Goal: Navigation & Orientation: Find specific page/section

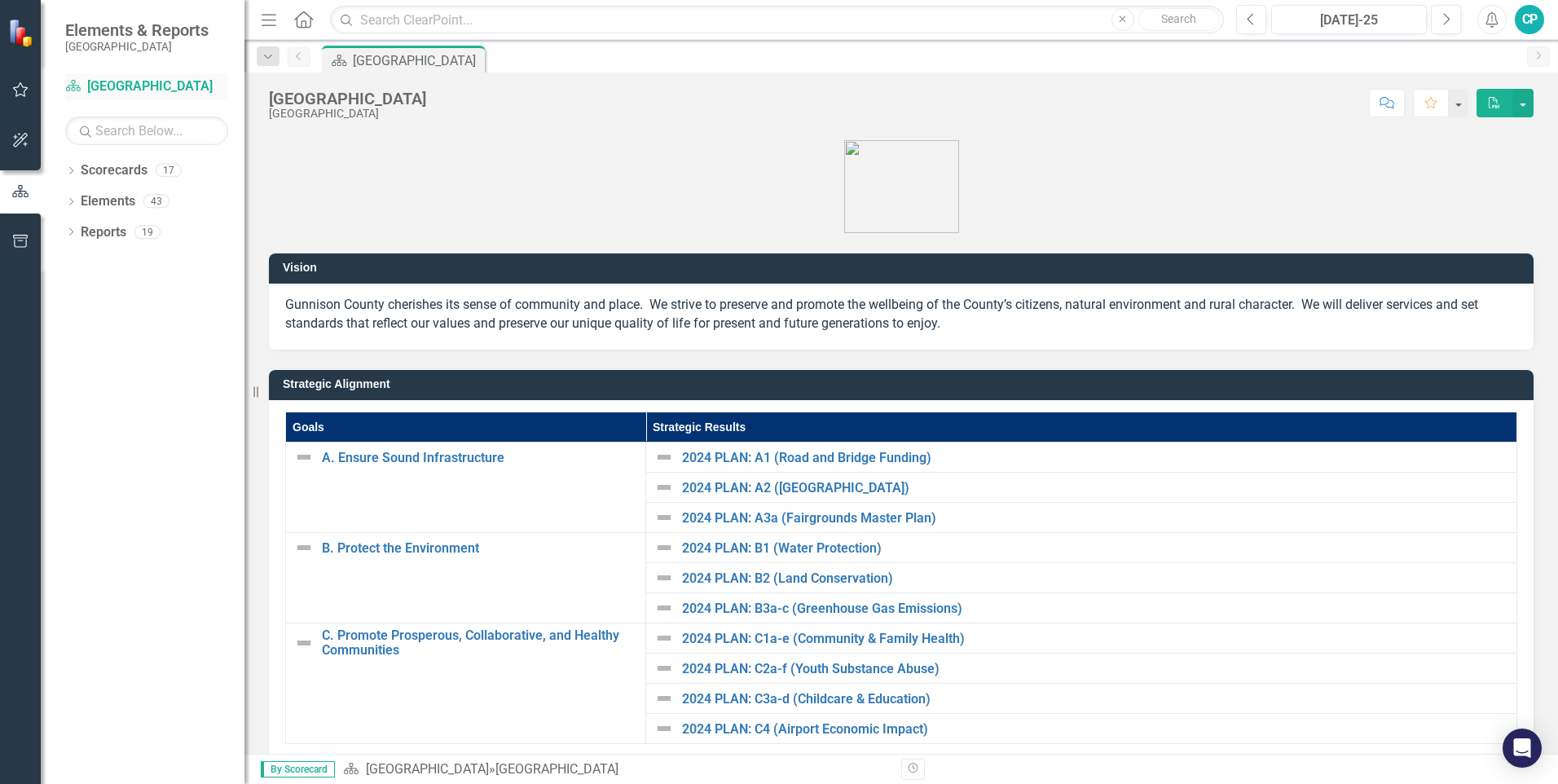
click at [69, 87] on icon "Scorecard" at bounding box center [74, 86] width 16 height 13
click at [72, 173] on icon "Dropdown" at bounding box center [71, 172] width 11 height 9
click at [84, 203] on icon "Dropdown" at bounding box center [79, 200] width 12 height 10
click at [94, 232] on icon "Dropdown" at bounding box center [96, 231] width 12 height 10
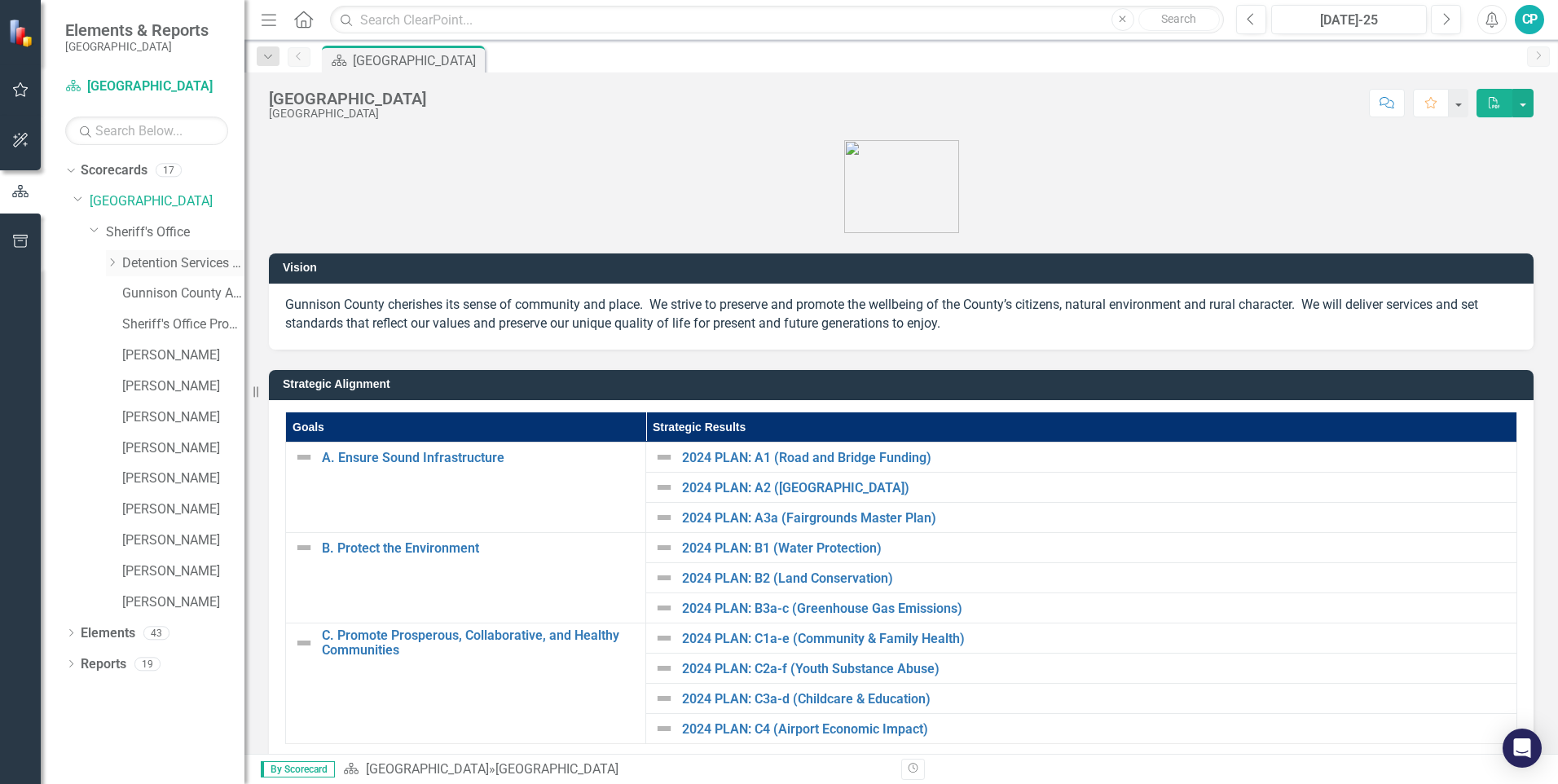
click at [115, 259] on icon "Dropdown" at bounding box center [112, 262] width 12 height 10
click at [69, 723] on icon "Dropdown" at bounding box center [71, 727] width 11 height 9
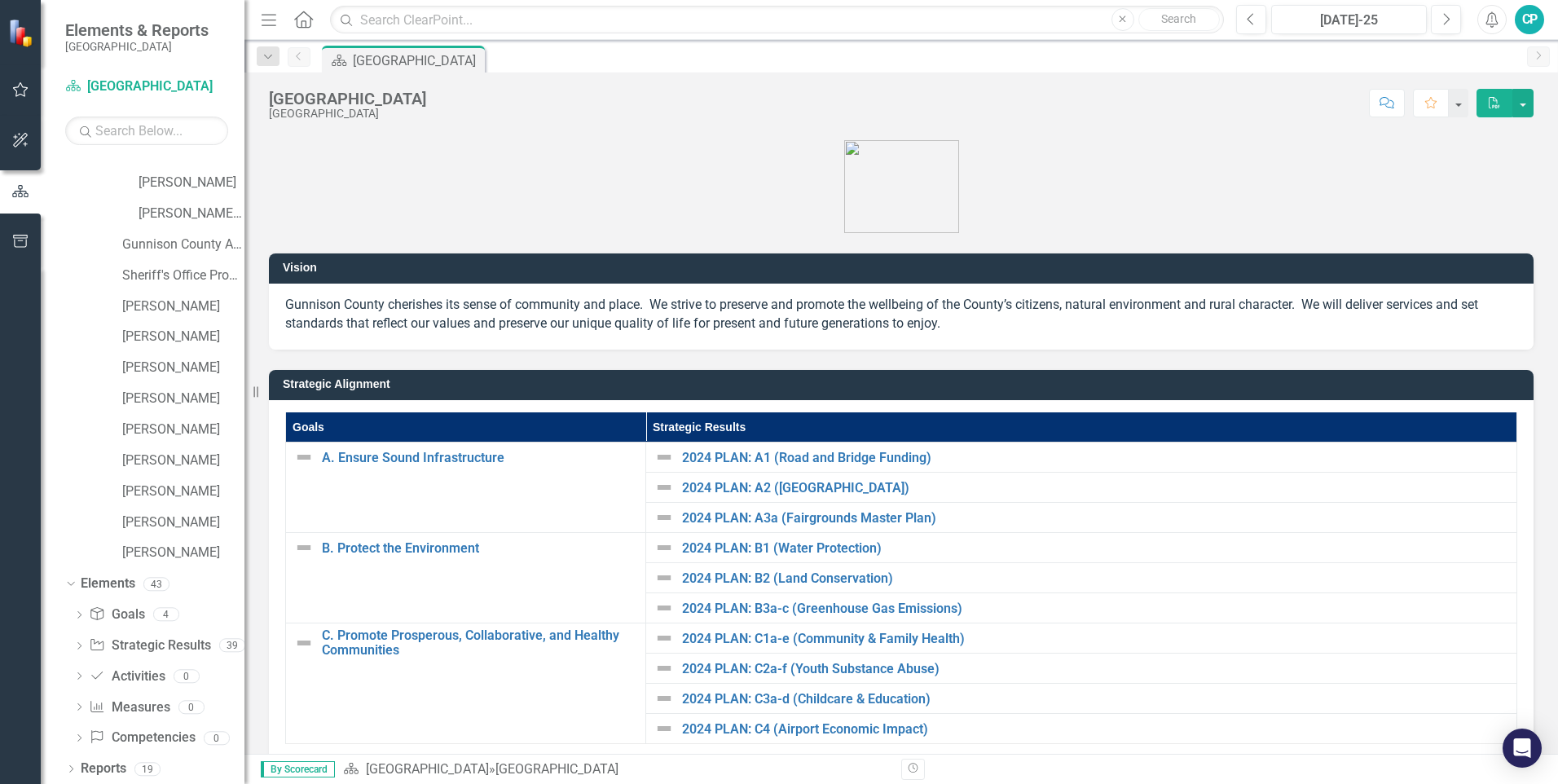
scroll to position [145, 0]
click at [65, 761] on div "Dropdown Scorecards 17 Dropdown Gunnison County Dropdown Sheriff's Office Dropd…" at bounding box center [142, 470] width 203 height 626
click at [73, 773] on div "Dropdown" at bounding box center [71, 768] width 11 height 14
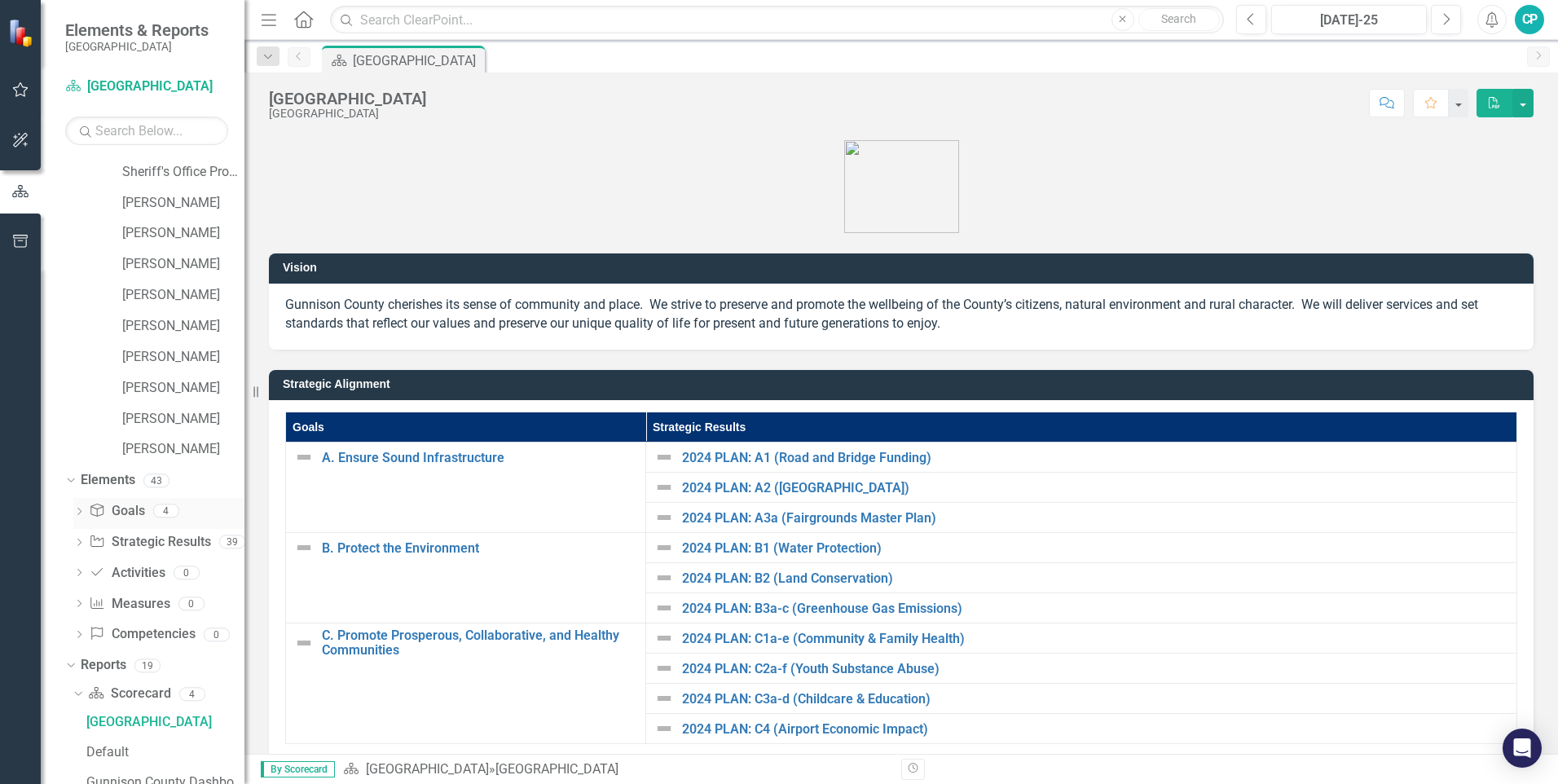
scroll to position [470, 0]
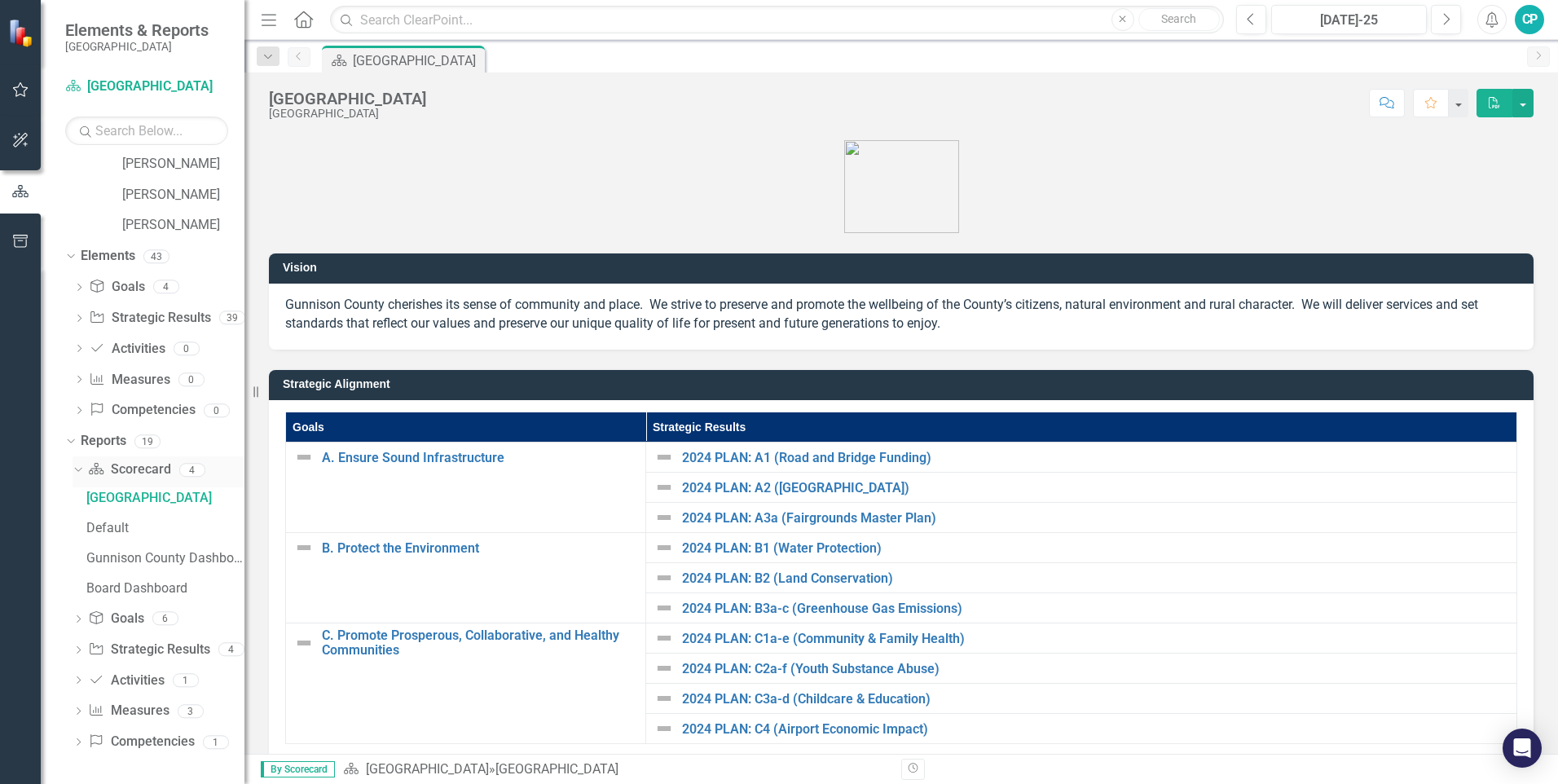
click at [94, 475] on icon "Scorecard" at bounding box center [96, 469] width 16 height 13
click at [74, 473] on icon "Dropdown" at bounding box center [76, 469] width 9 height 11
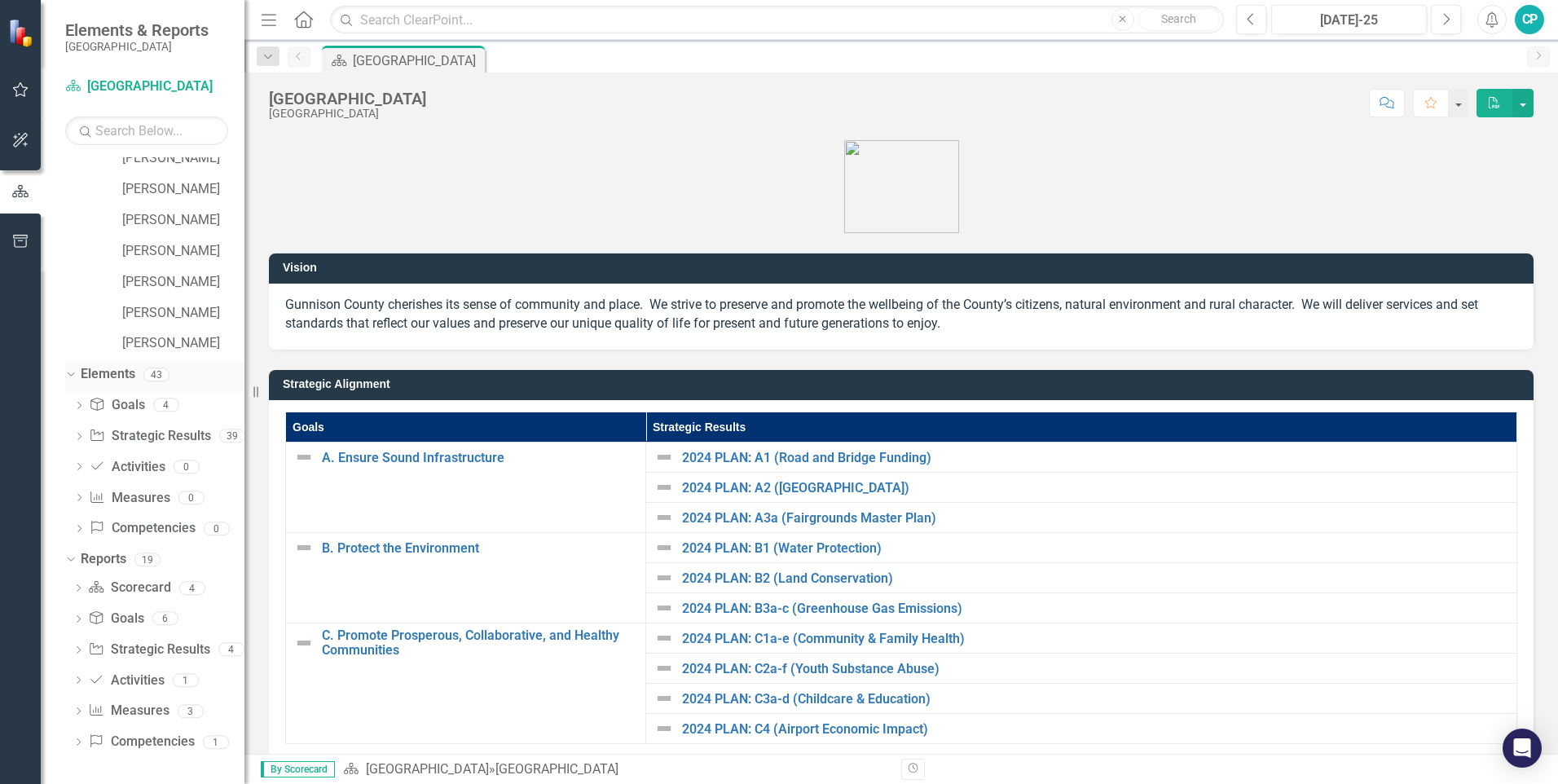
click at [75, 378] on div "Dropdown" at bounding box center [68, 374] width 14 height 11
click at [79, 593] on icon "Dropdown" at bounding box center [78, 589] width 11 height 9
click at [120, 492] on div "[GEOGRAPHIC_DATA]" at bounding box center [166, 497] width 158 height 15
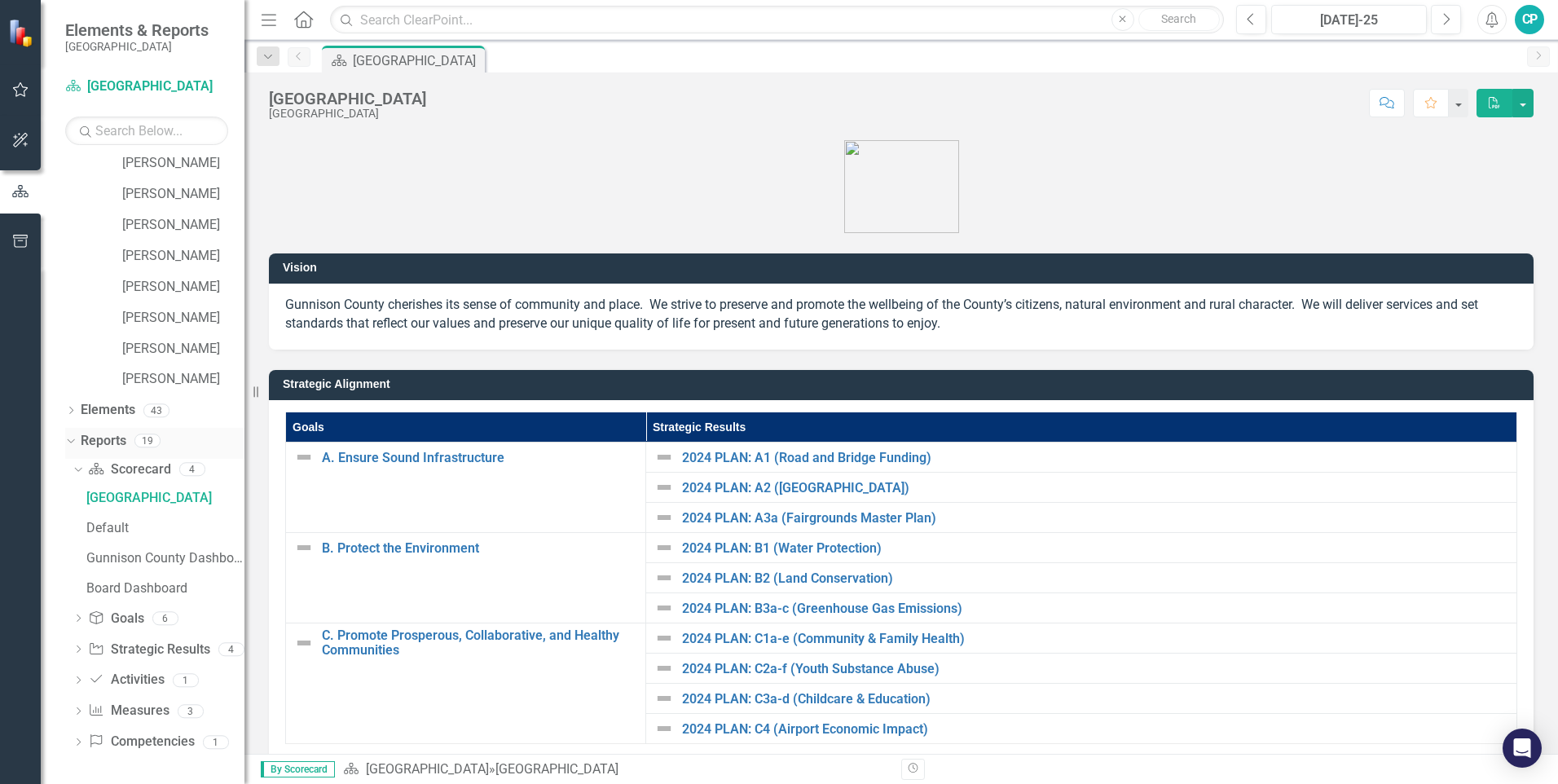
click at [73, 443] on icon "Dropdown" at bounding box center [69, 440] width 9 height 11
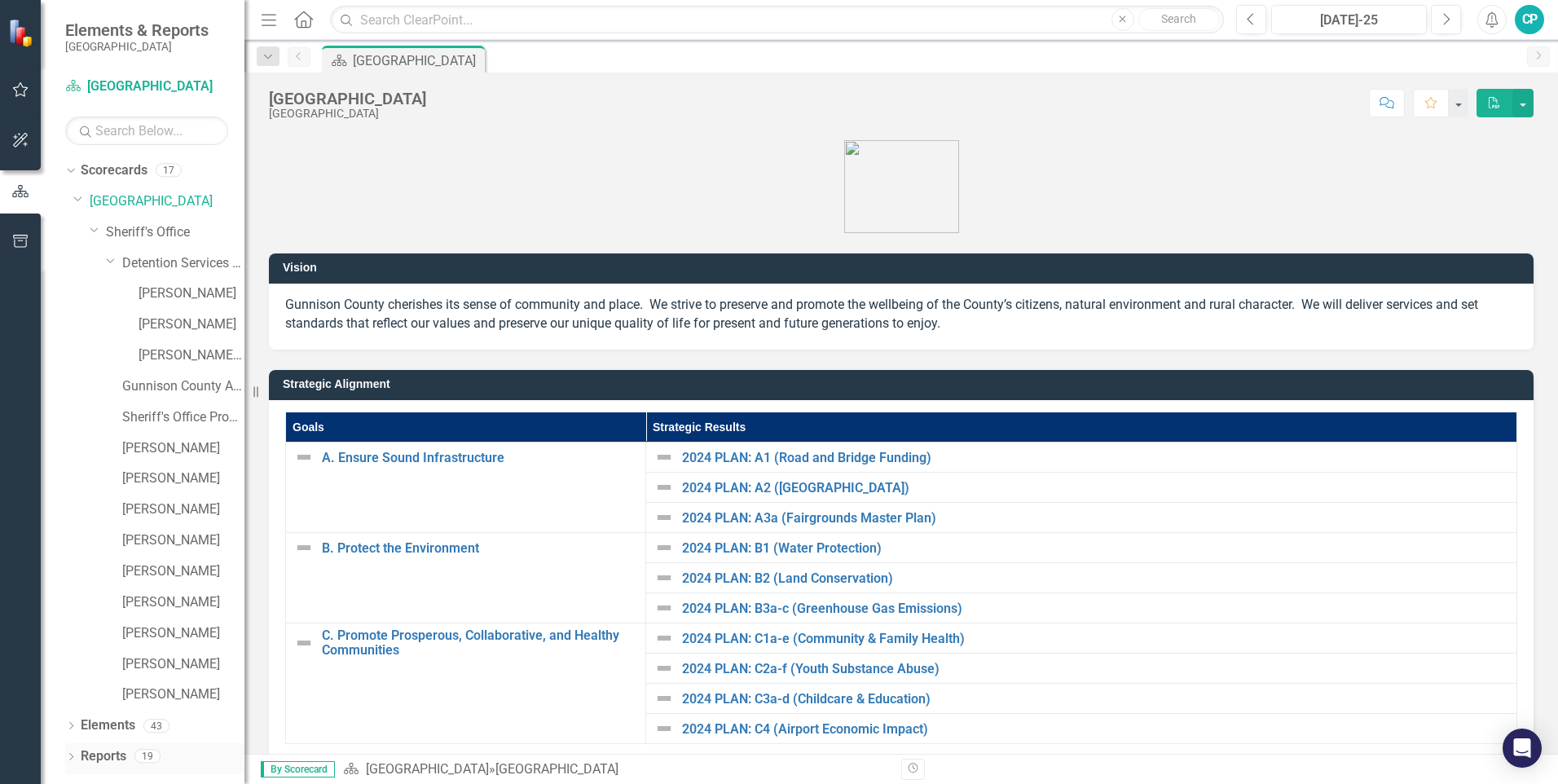
scroll to position [0, 0]
click at [87, 724] on link "Elements" at bounding box center [108, 725] width 55 height 19
click at [74, 726] on icon "Dropdown" at bounding box center [71, 727] width 11 height 9
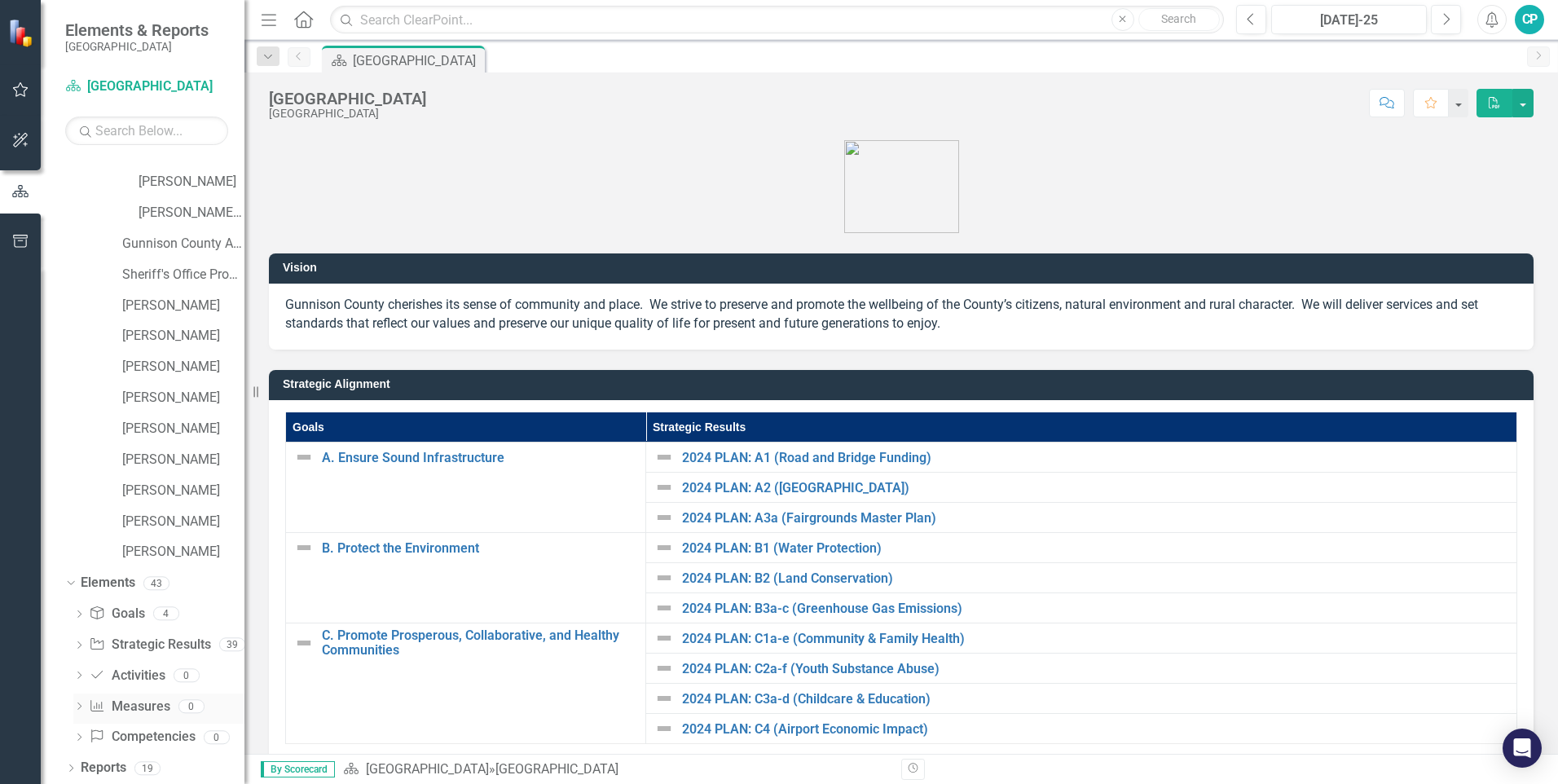
scroll to position [145, 0]
click at [63, 765] on div "Dropdown Scorecards 17 Dropdown Gunnison County Dropdown Sheriff's Office Dropd…" at bounding box center [142, 470] width 203 height 626
click at [69, 769] on icon "Dropdown" at bounding box center [71, 768] width 11 height 9
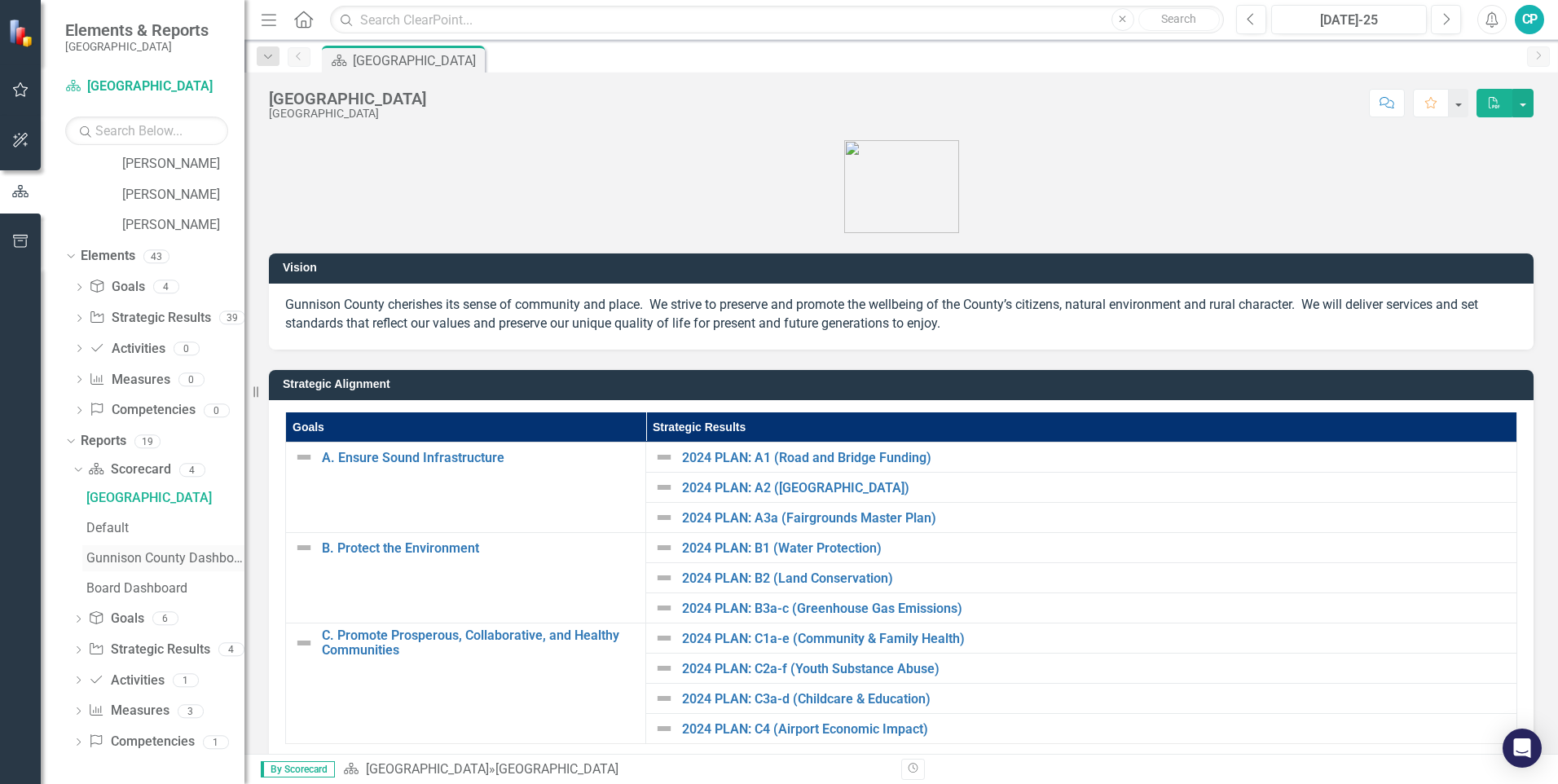
click at [122, 551] on div "Gunnison County Dashboard" at bounding box center [166, 558] width 158 height 15
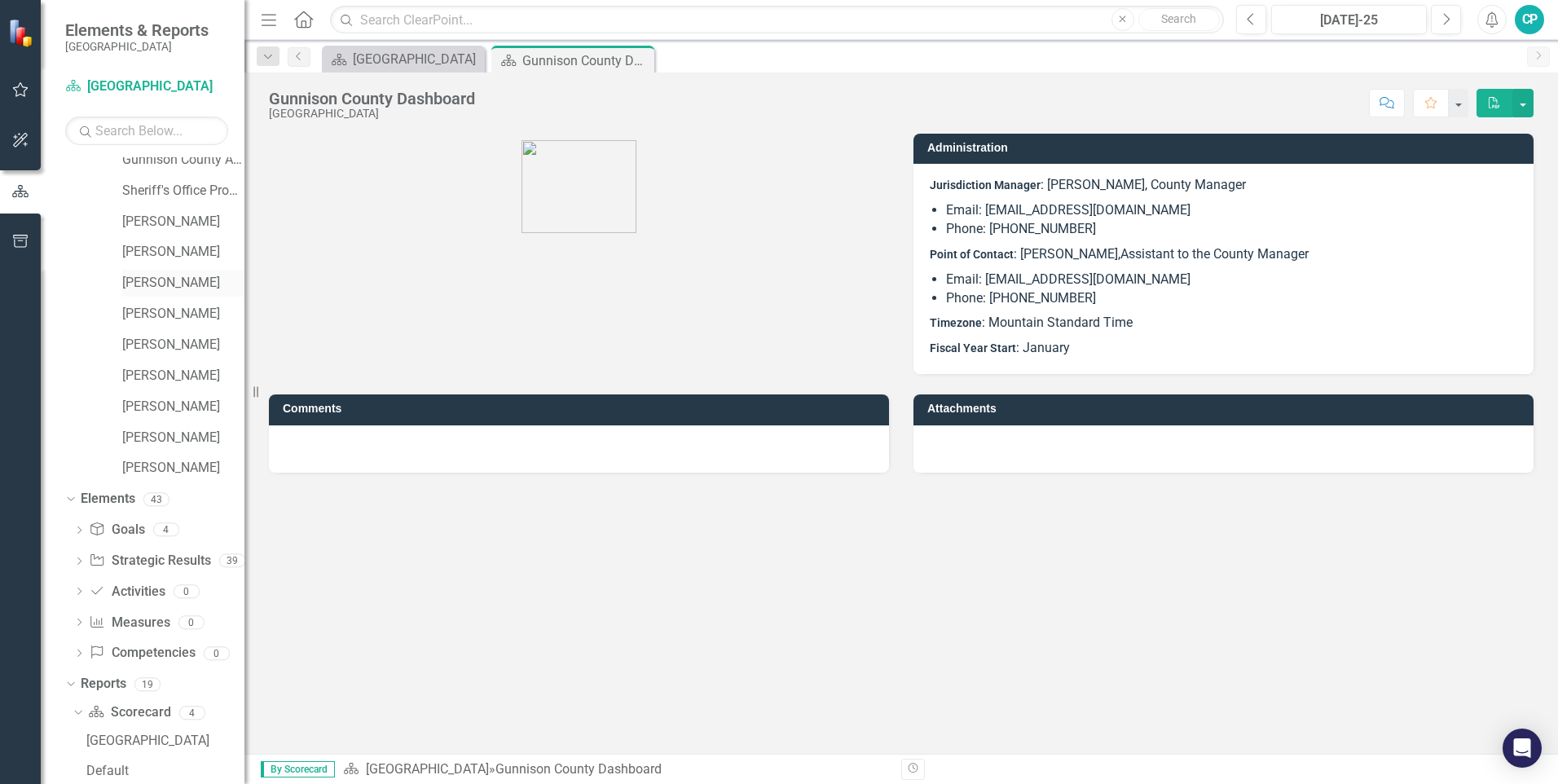
scroll to position [225, 0]
click at [145, 345] on link "[PERSON_NAME]" at bounding box center [184, 346] width 123 height 19
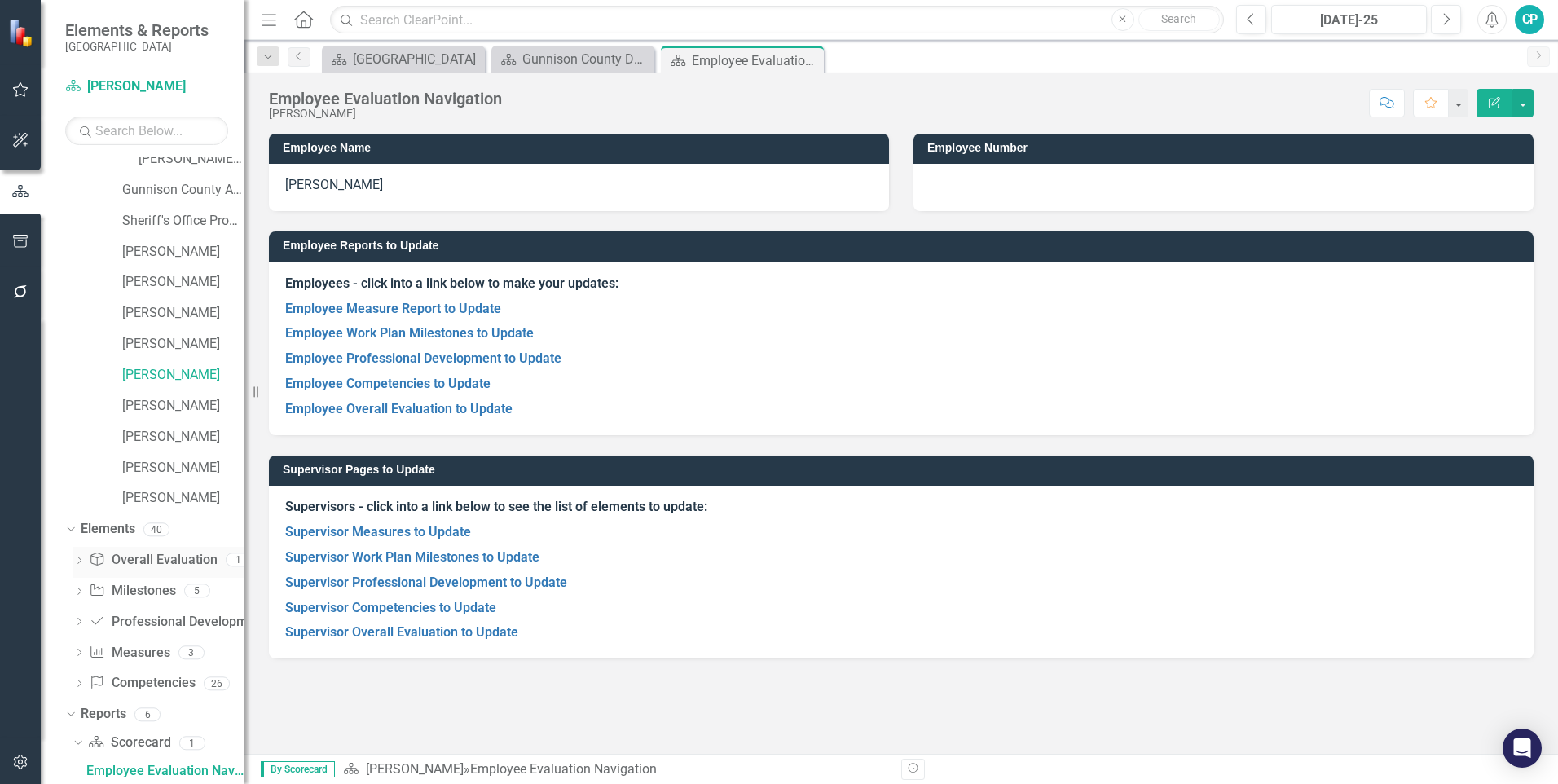
click at [101, 559] on icon "Overall Evaluation" at bounding box center [97, 559] width 16 height 13
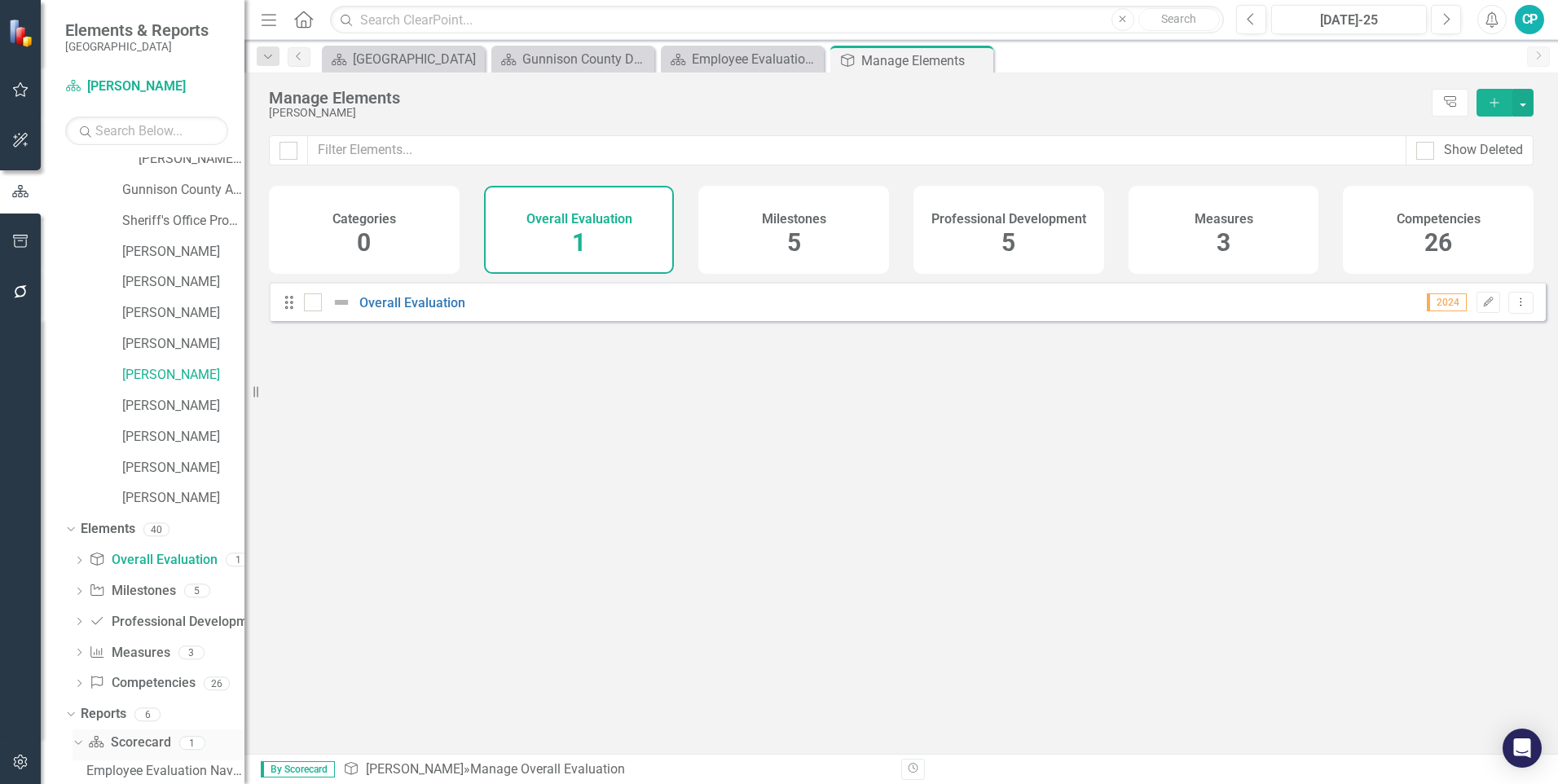
click at [95, 743] on icon "Scorecard" at bounding box center [96, 742] width 16 height 13
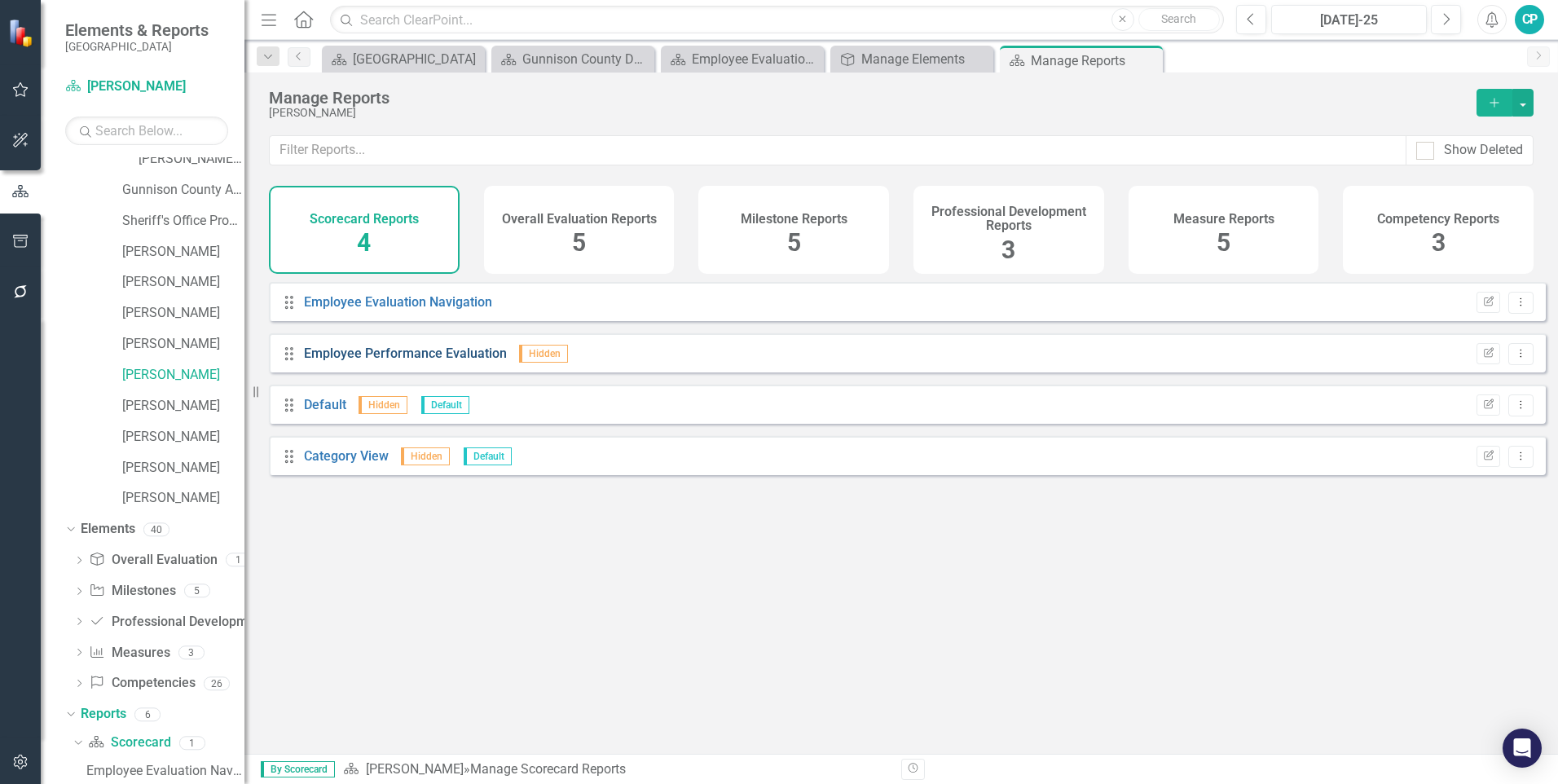
click at [437, 361] on link "Employee Performance Evaluation" at bounding box center [405, 353] width 203 height 16
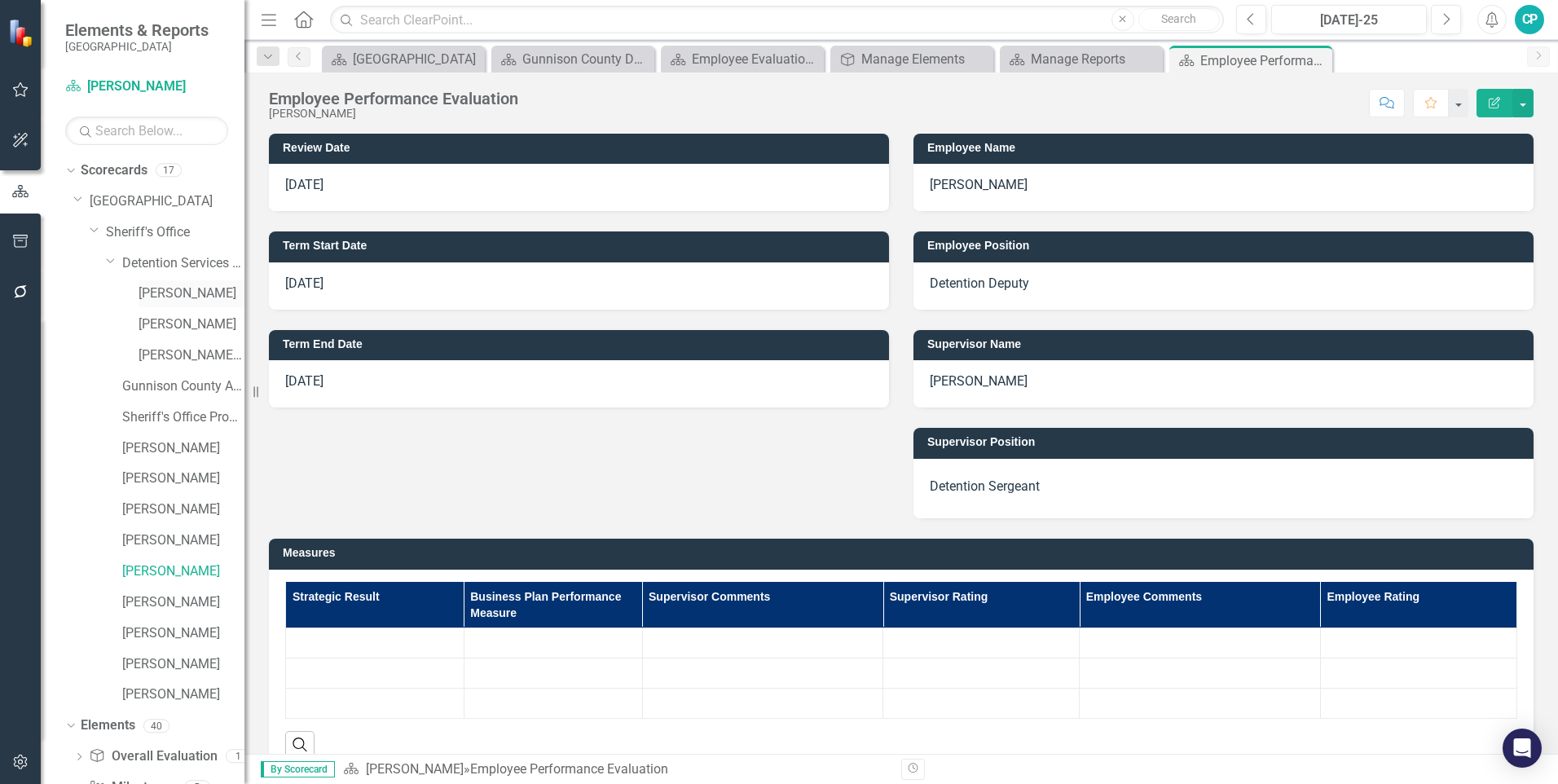
click at [181, 284] on link "[PERSON_NAME]" at bounding box center [192, 293] width 106 height 19
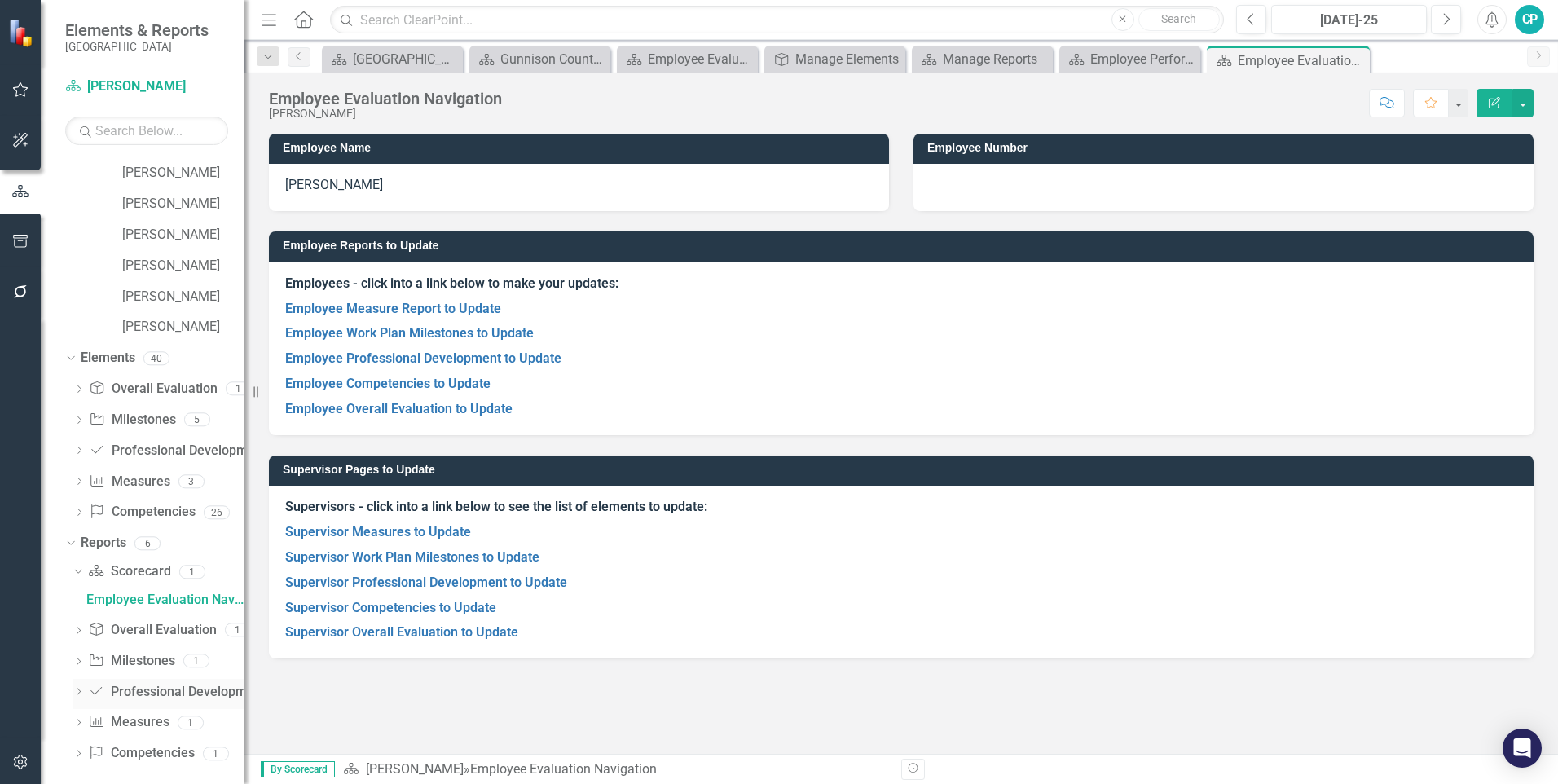
scroll to position [379, 0]
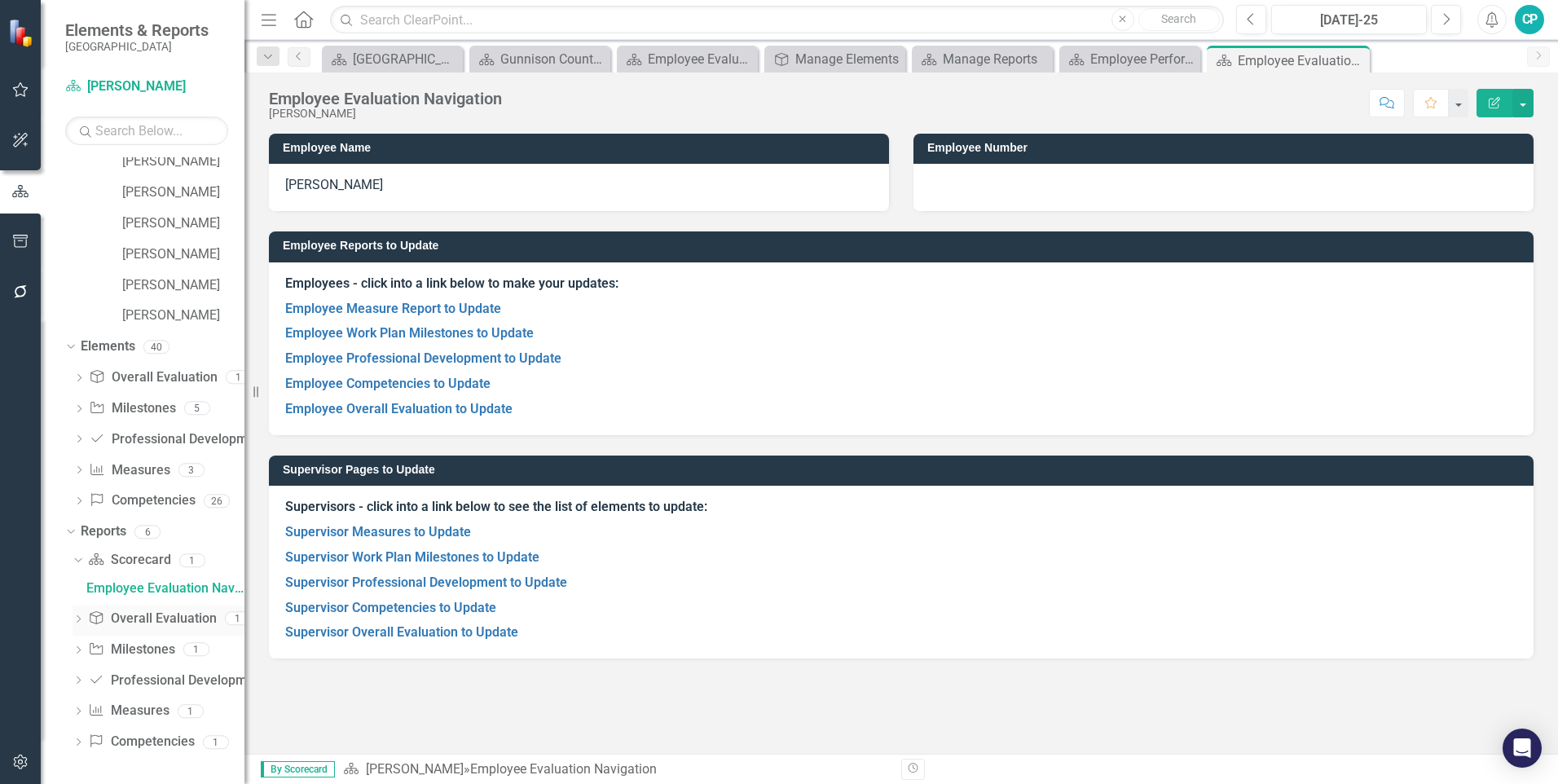
click at [120, 612] on link "Overall Evaluation Overall Evaluation" at bounding box center [152, 618] width 128 height 19
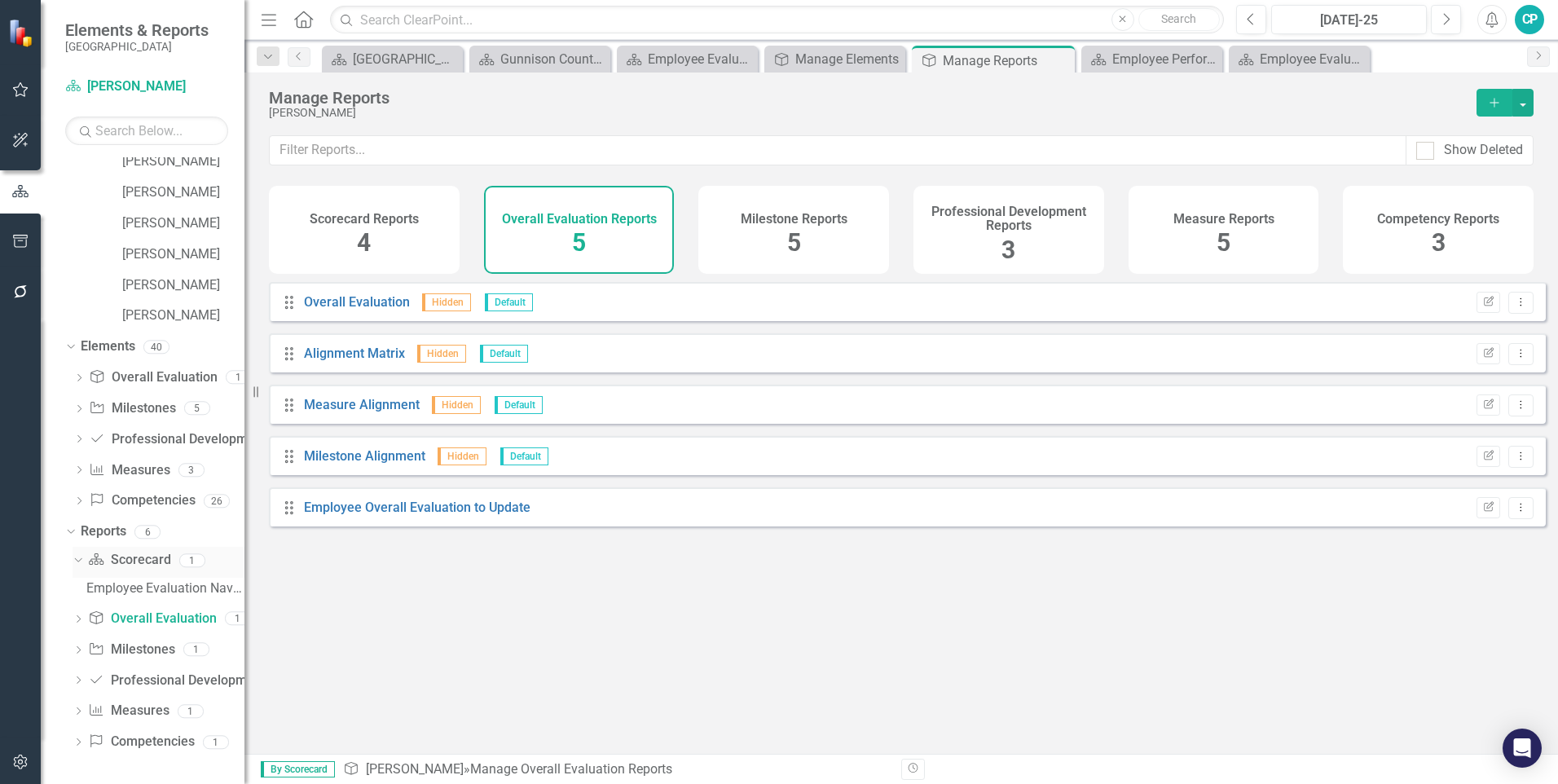
click at [119, 561] on link "Scorecard Scorecard" at bounding box center [129, 559] width 83 height 19
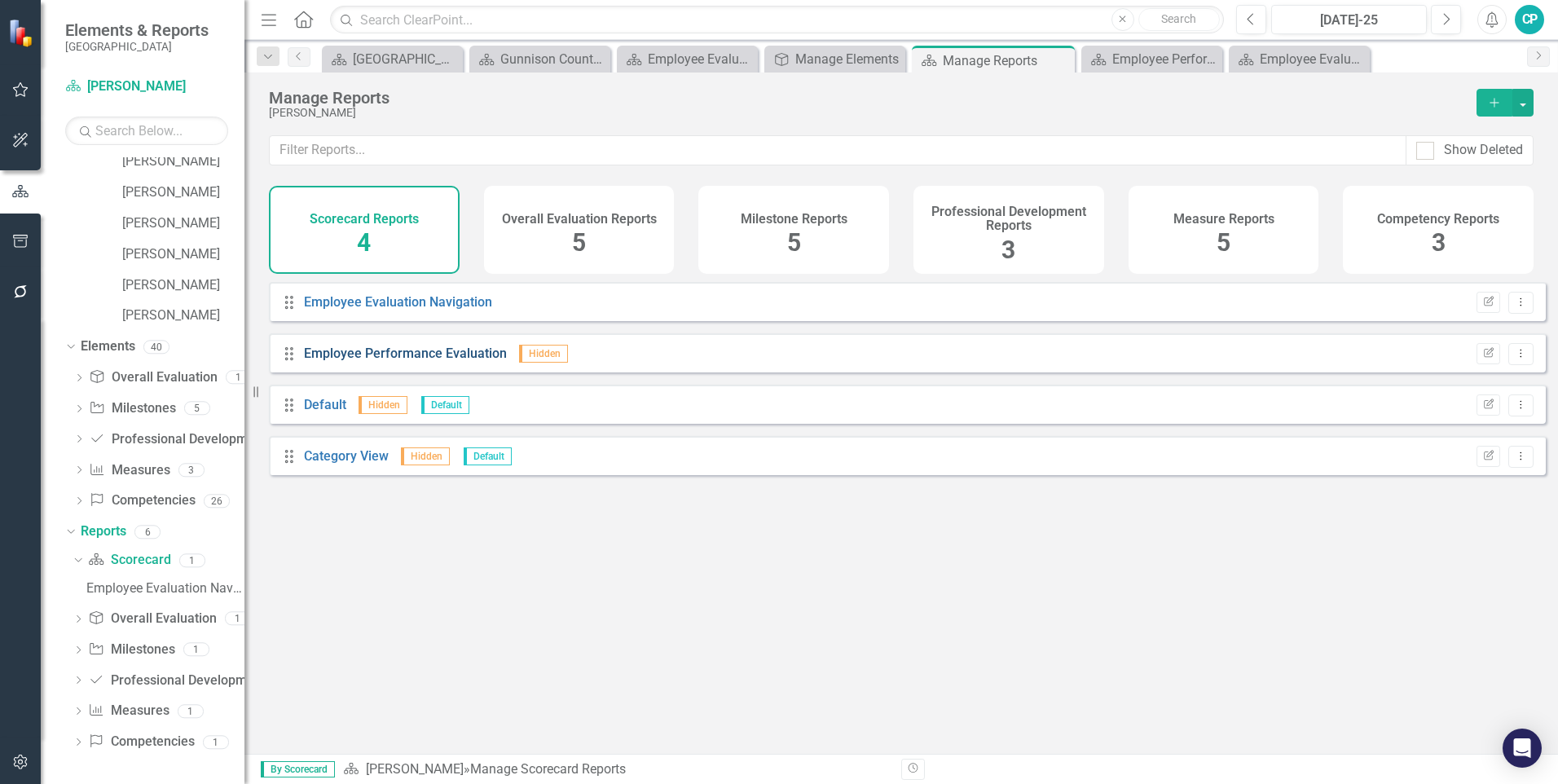
click at [383, 358] on link "Employee Performance Evaluation" at bounding box center [405, 353] width 203 height 16
